Goal: Task Accomplishment & Management: Complete application form

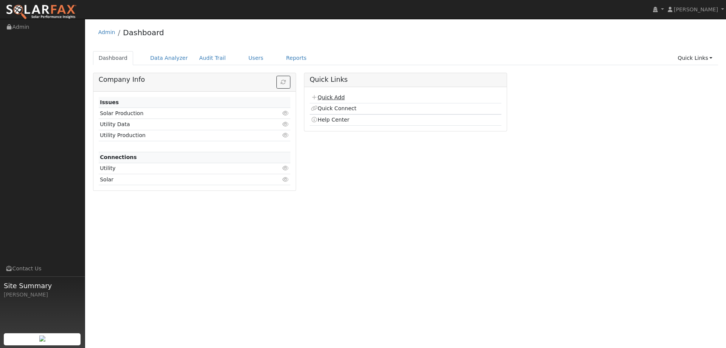
click at [334, 98] on link "Quick Add" at bounding box center [328, 97] width 34 height 6
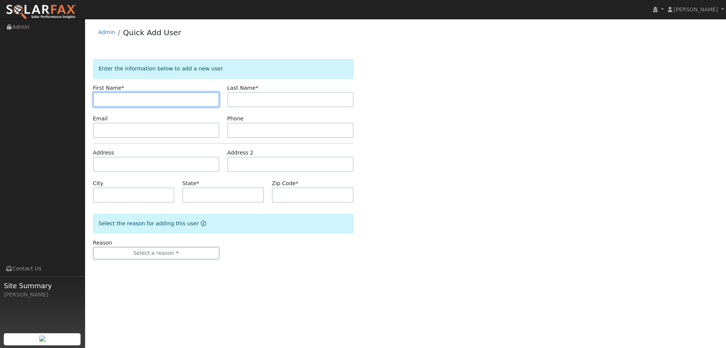
drag, startPoint x: 98, startPoint y: 99, endPoint x: 102, endPoint y: 98, distance: 4.3
click at [98, 99] on input "text" at bounding box center [156, 99] width 126 height 15
paste input "Javier"
click at [100, 99] on input "Javier" at bounding box center [156, 99] width 126 height 15
type input "Javier"
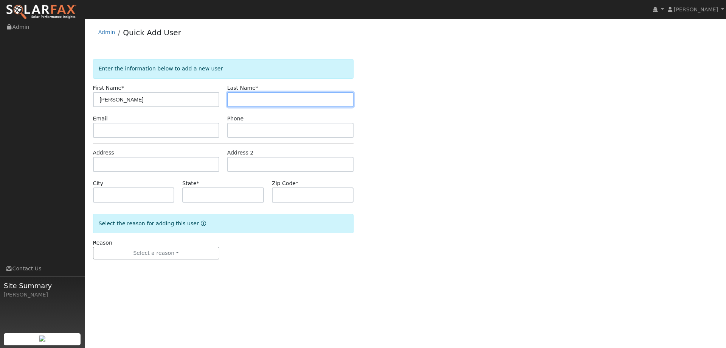
click at [237, 102] on input "text" at bounding box center [290, 99] width 126 height 15
click at [247, 98] on input "text" at bounding box center [290, 99] width 126 height 15
paste input "Cortes"
click at [234, 102] on input "Cortes" at bounding box center [290, 99] width 126 height 15
type input "Cortes"
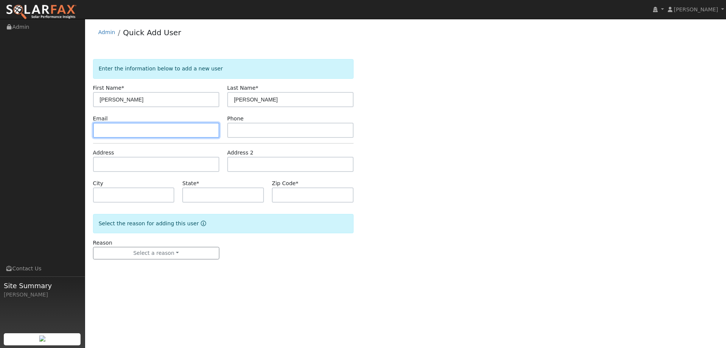
drag, startPoint x: 121, startPoint y: 125, endPoint x: 123, endPoint y: 129, distance: 4.1
click at [122, 127] on input "text" at bounding box center [156, 130] width 126 height 15
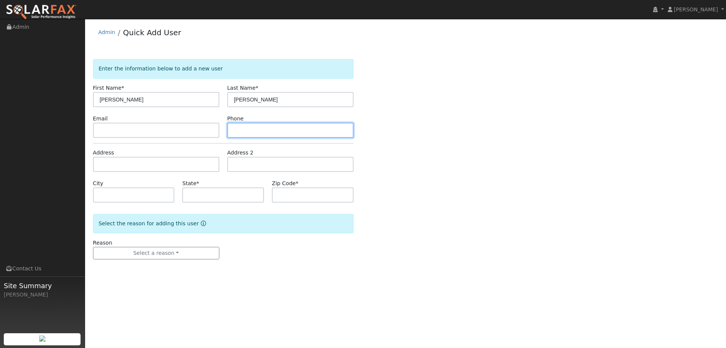
click at [244, 128] on input "text" at bounding box center [290, 130] width 126 height 15
paste input "415-308-4998"
click at [235, 132] on input "415-308-4998" at bounding box center [290, 130] width 126 height 15
type input "415-308-4998"
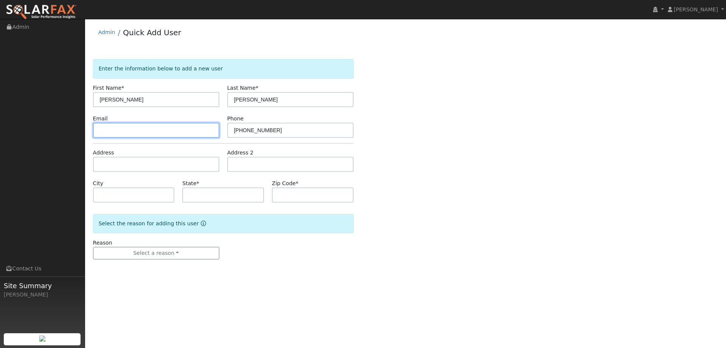
click at [169, 132] on input "text" at bounding box center [156, 130] width 126 height 15
click at [107, 127] on input "text" at bounding box center [156, 130] width 126 height 15
paste input "javic17@gmail.com"
type input "javic17@gmail.com"
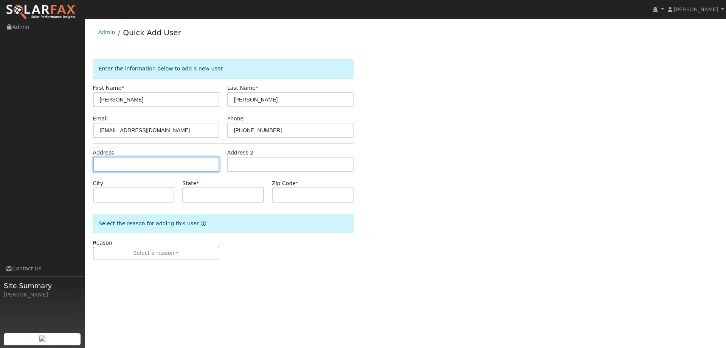
click at [121, 165] on input "text" at bounding box center [156, 164] width 126 height 15
click at [116, 161] on input "text" at bounding box center [156, 164] width 126 height 15
paste input "4201 Feldspar Ct"
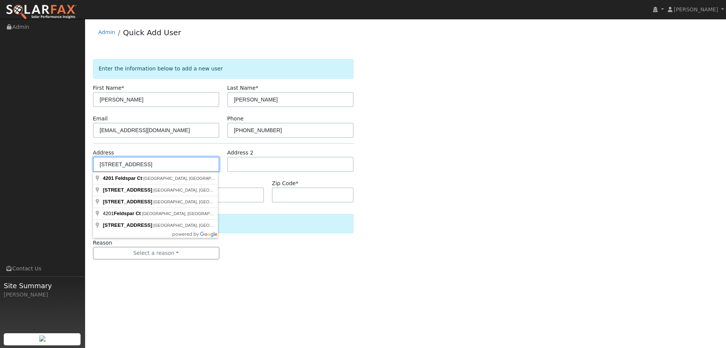
type input "4201 Feldspar Court"
type input "Antioch"
type input "CA"
type input "94531"
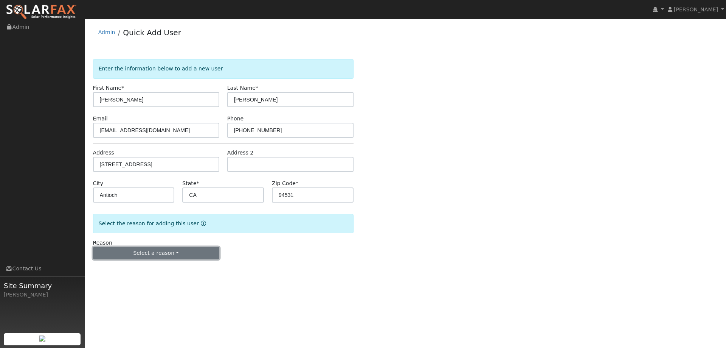
click at [178, 257] on button "Select a reason" at bounding box center [156, 253] width 126 height 13
click at [143, 265] on link "New lead" at bounding box center [135, 268] width 84 height 11
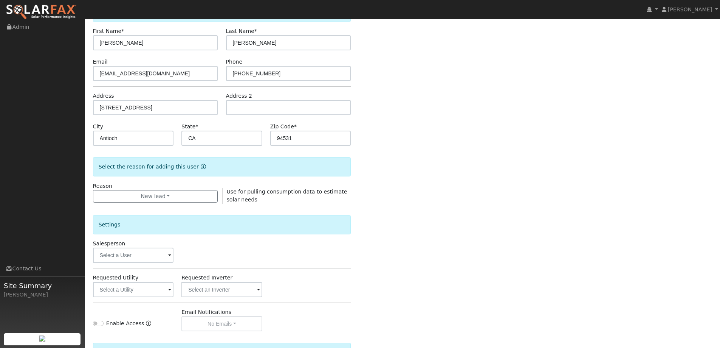
scroll to position [142, 0]
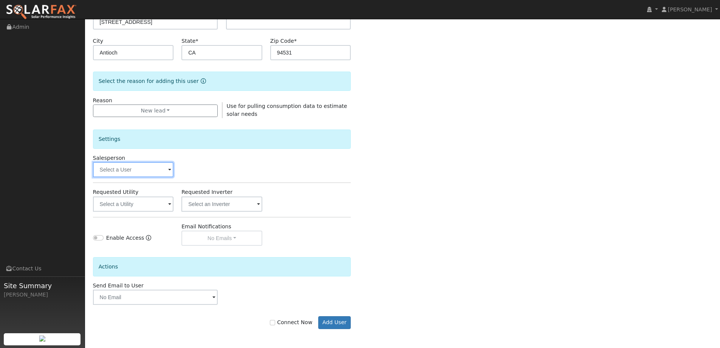
click at [160, 168] on input "text" at bounding box center [133, 169] width 81 height 15
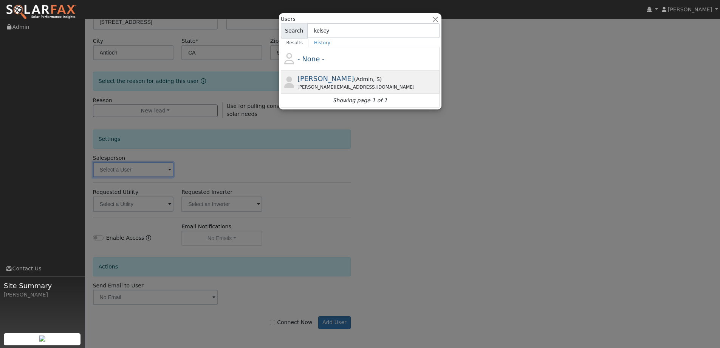
type input "kelsey"
click at [373, 77] on span "Admin" at bounding box center [376, 79] width 7 height 6
type input "Kelsey Commerford"
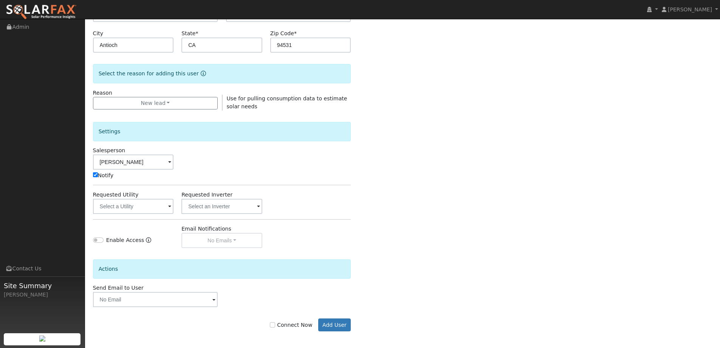
scroll to position [152, 0]
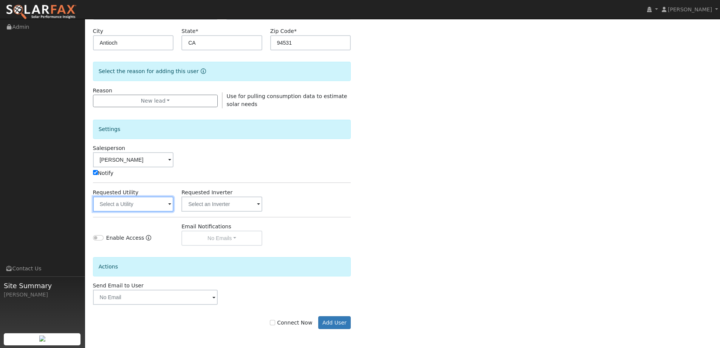
click at [161, 201] on input "text" at bounding box center [133, 203] width 81 height 15
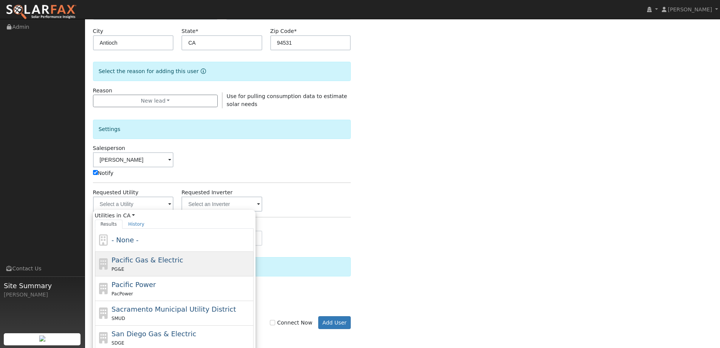
click at [188, 264] on div "Pacific Gas & Electric PG&E" at bounding box center [182, 264] width 140 height 18
type input "Pacific Gas & Electric"
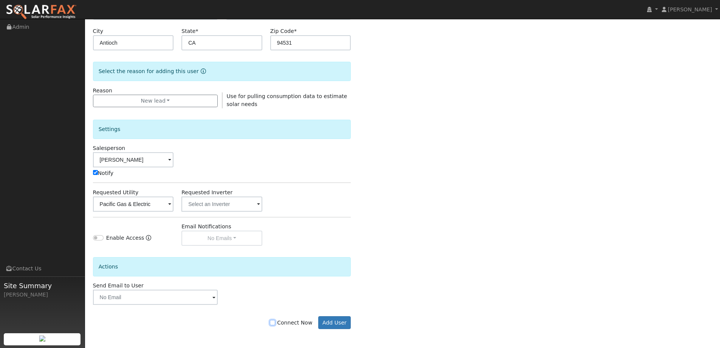
click at [275, 324] on input "Connect Now" at bounding box center [272, 322] width 5 height 5
checkbox input "true"
click at [342, 322] on button "Add User" at bounding box center [334, 322] width 33 height 13
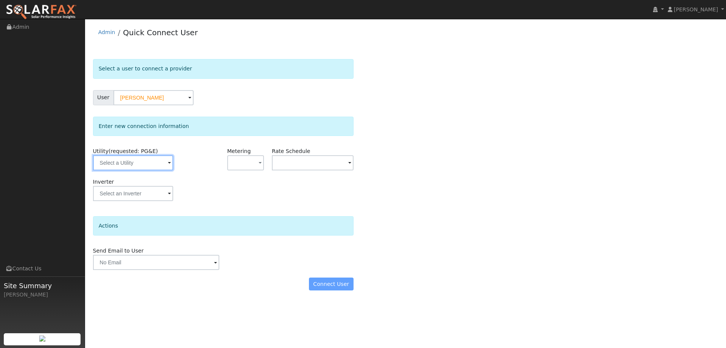
click at [169, 161] on input "text" at bounding box center [133, 162] width 80 height 15
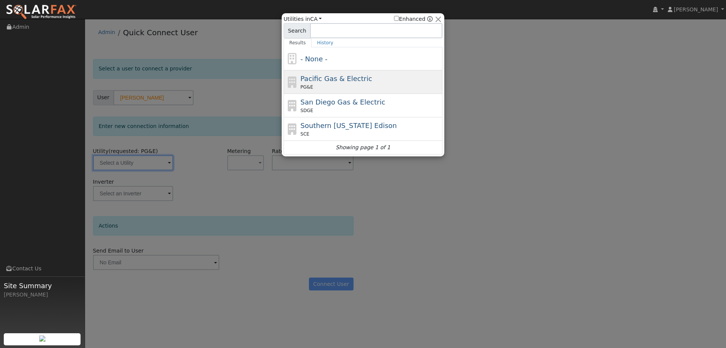
click at [331, 79] on span "Pacific Gas & Electric" at bounding box center [336, 79] width 71 height 8
type input "PG&E"
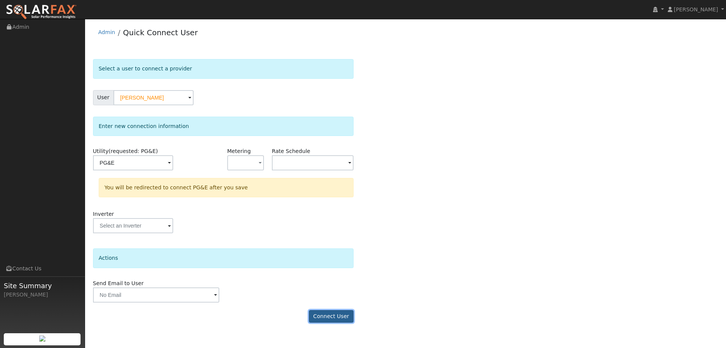
click at [349, 312] on button "Connect User" at bounding box center [331, 316] width 45 height 13
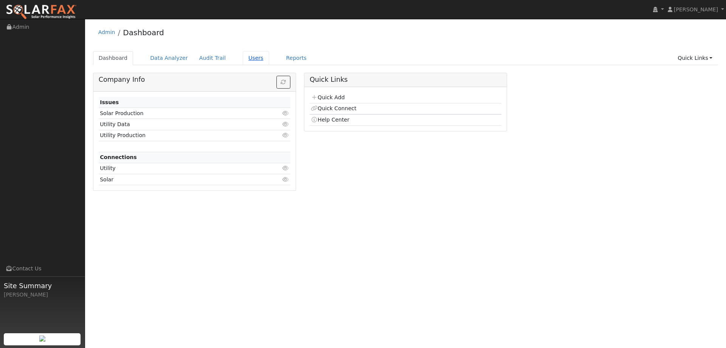
click at [247, 62] on link "Users" at bounding box center [256, 58] width 26 height 14
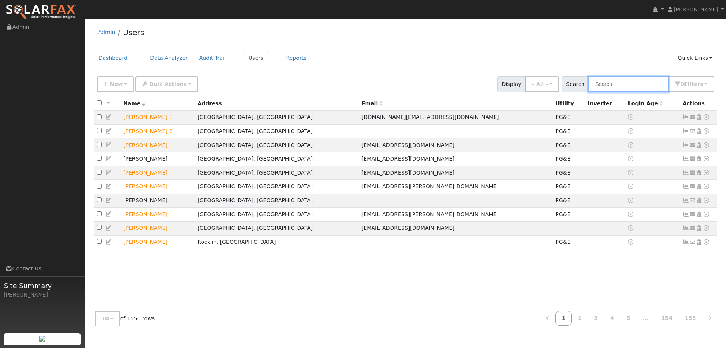
drag, startPoint x: 617, startPoint y: 83, endPoint x: 605, endPoint y: 82, distance: 12.1
click at [617, 83] on input "text" at bounding box center [628, 84] width 80 height 16
click at [606, 82] on input "text" at bounding box center [628, 84] width 80 height 16
paste input "Javier Cortes"
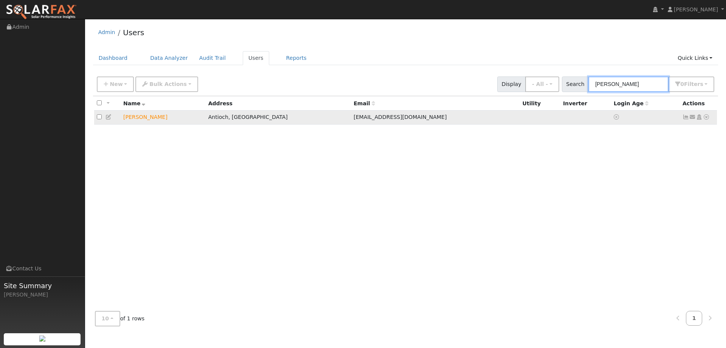
type input "Javier Cortes"
click at [706, 118] on icon at bounding box center [706, 116] width 7 height 5
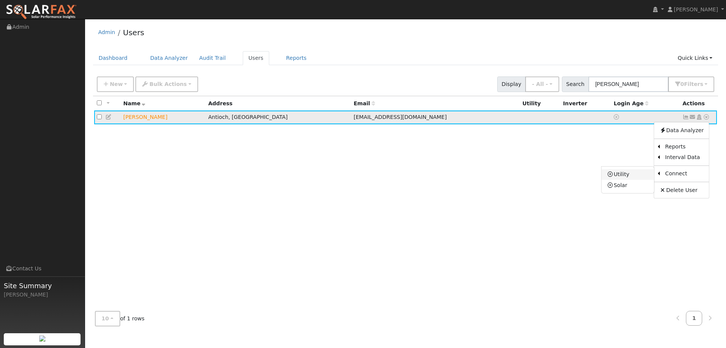
click at [637, 175] on link "Utility" at bounding box center [628, 174] width 53 height 11
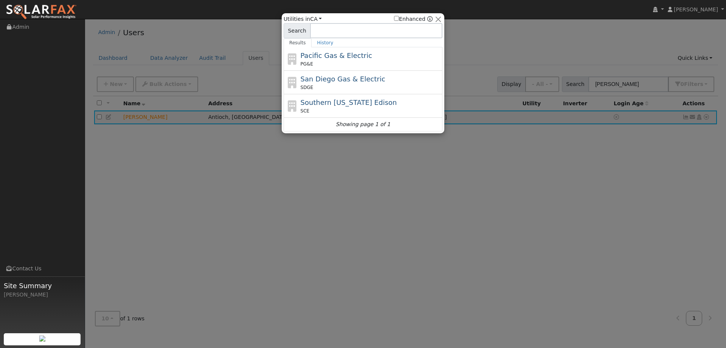
click at [365, 59] on div "Pacific Gas & Electric PG&E" at bounding box center [371, 58] width 140 height 17
